Goal: Navigation & Orientation: Find specific page/section

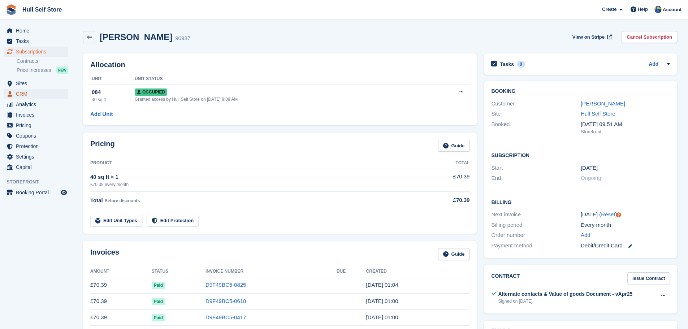
click at [27, 91] on span "CRM" at bounding box center [37, 94] width 43 height 10
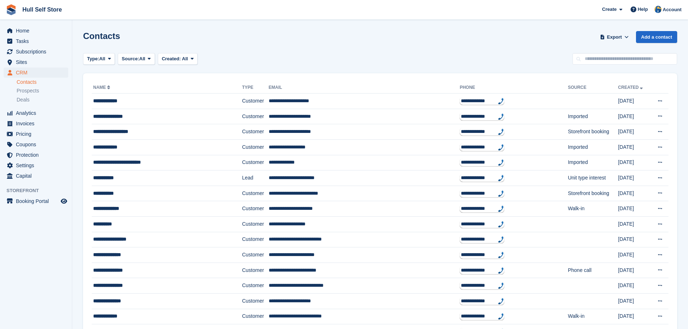
click at [537, 42] on div "Contacts Export Export Contacts Export a CSV of all Contacts which match the cu…" at bounding box center [380, 41] width 595 height 21
click at [29, 34] on span "Home" at bounding box center [37, 31] width 43 height 10
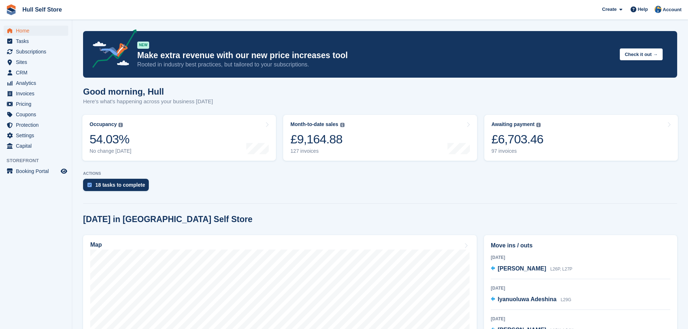
click at [39, 218] on aside "Home Tasks Subscriptions Subscriptions Subscriptions Contracts Price increases …" at bounding box center [36, 166] width 72 height 293
click at [36, 95] on span "Invoices" at bounding box center [37, 94] width 43 height 10
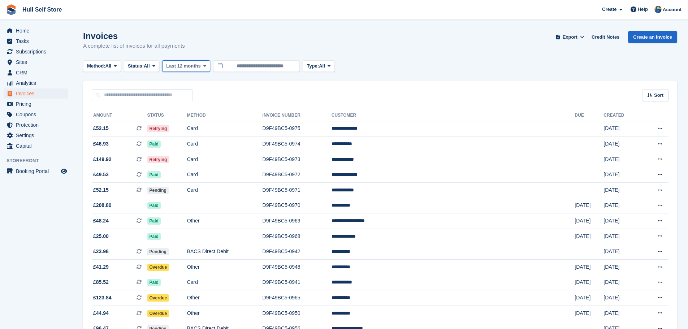
click at [195, 70] on button "Last 12 months" at bounding box center [186, 66] width 48 height 12
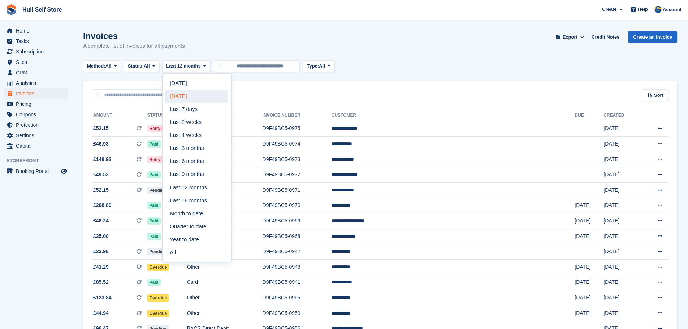
click at [197, 93] on link "Yesterday" at bounding box center [197, 96] width 63 height 13
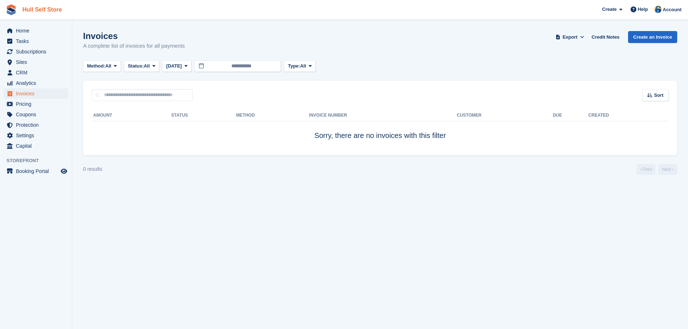
click at [35, 5] on link "Hull Self Store" at bounding box center [42, 10] width 45 height 12
